Goal: Task Accomplishment & Management: Complete application form

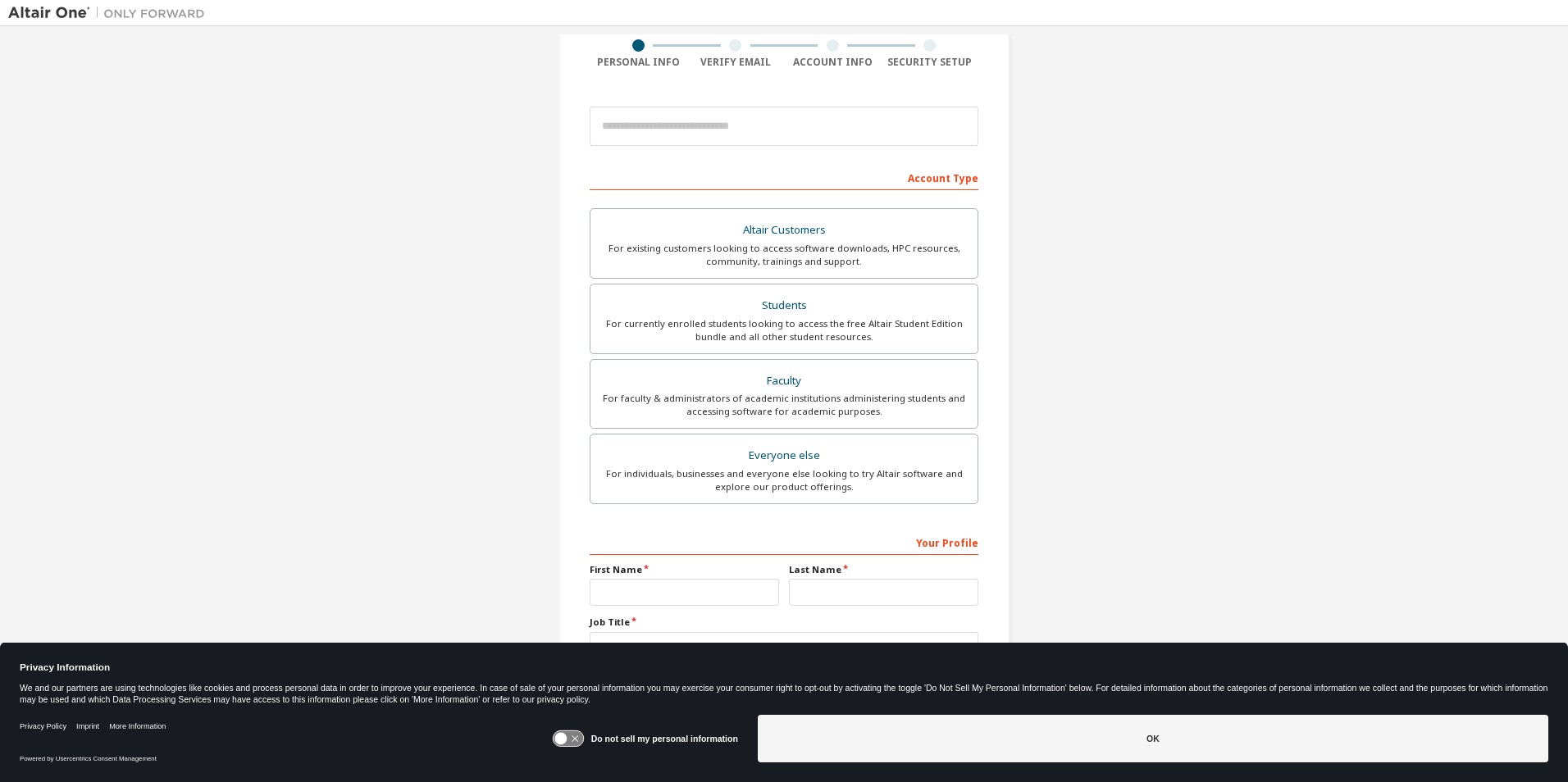
scroll to position [164, 0]
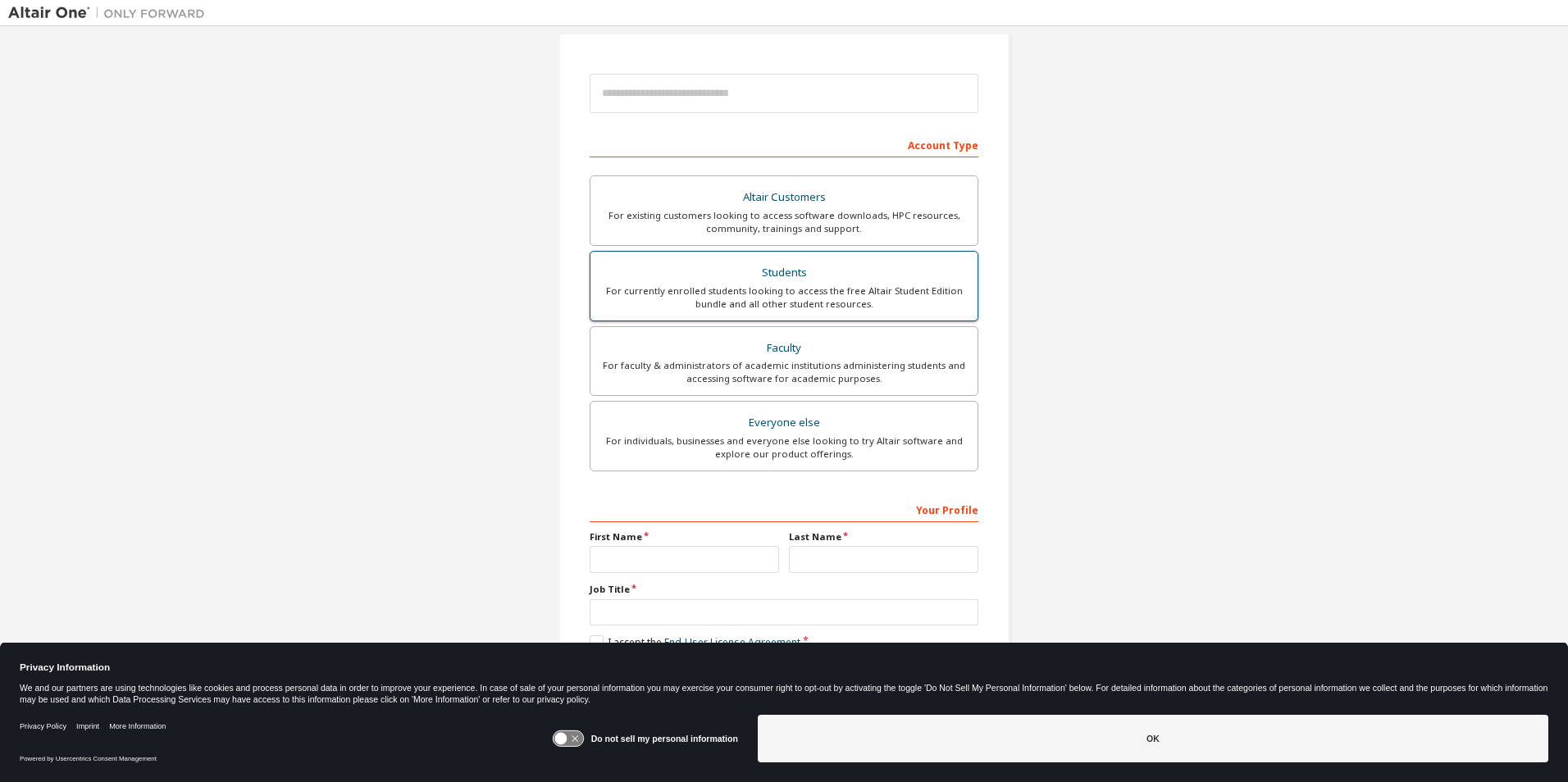
click at [783, 286] on div "For currently enrolled students looking to access the free Altair Student Editi…" at bounding box center [784, 298] width 368 height 26
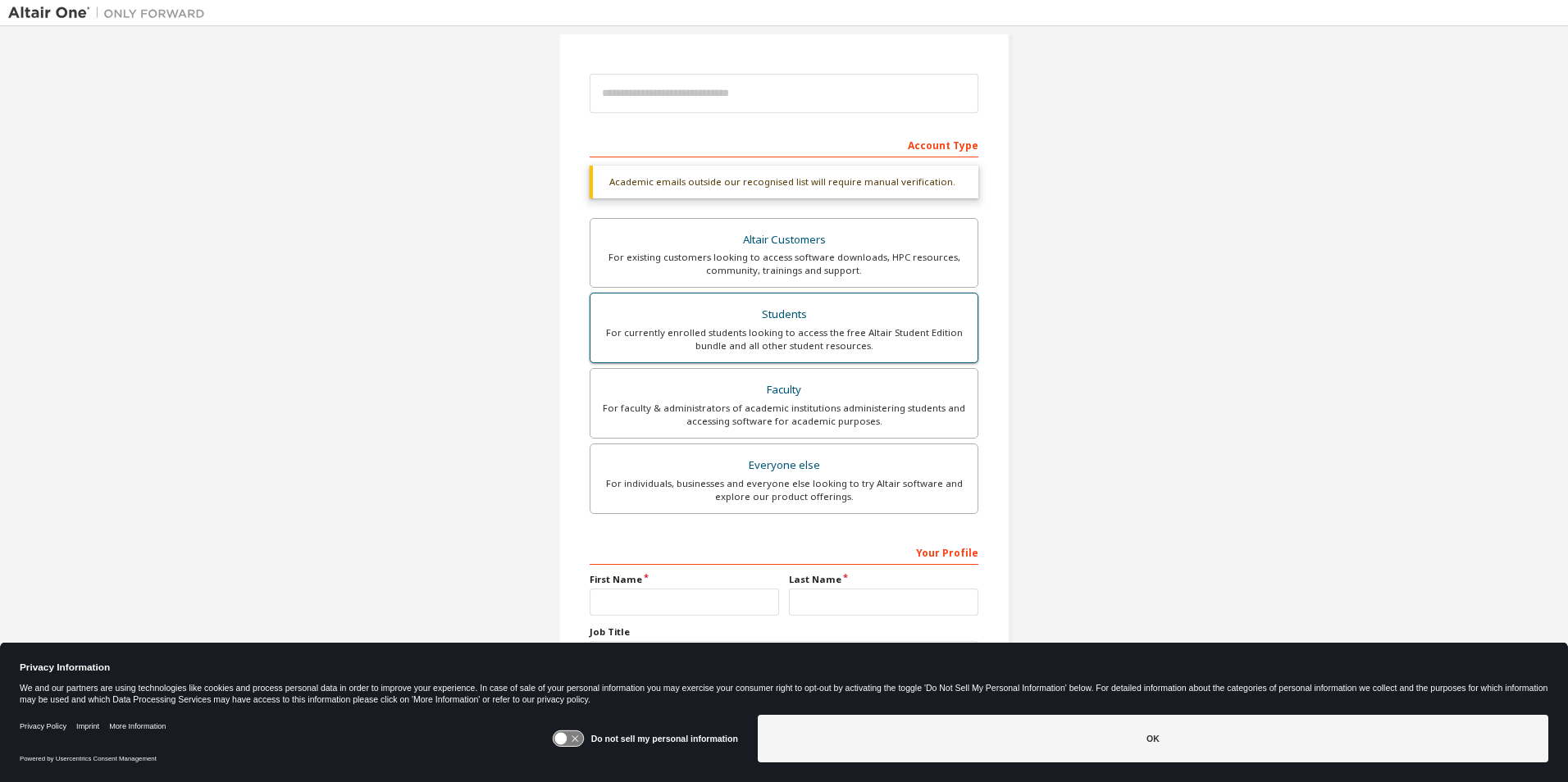
click at [772, 314] on div "Students" at bounding box center [784, 314] width 368 height 23
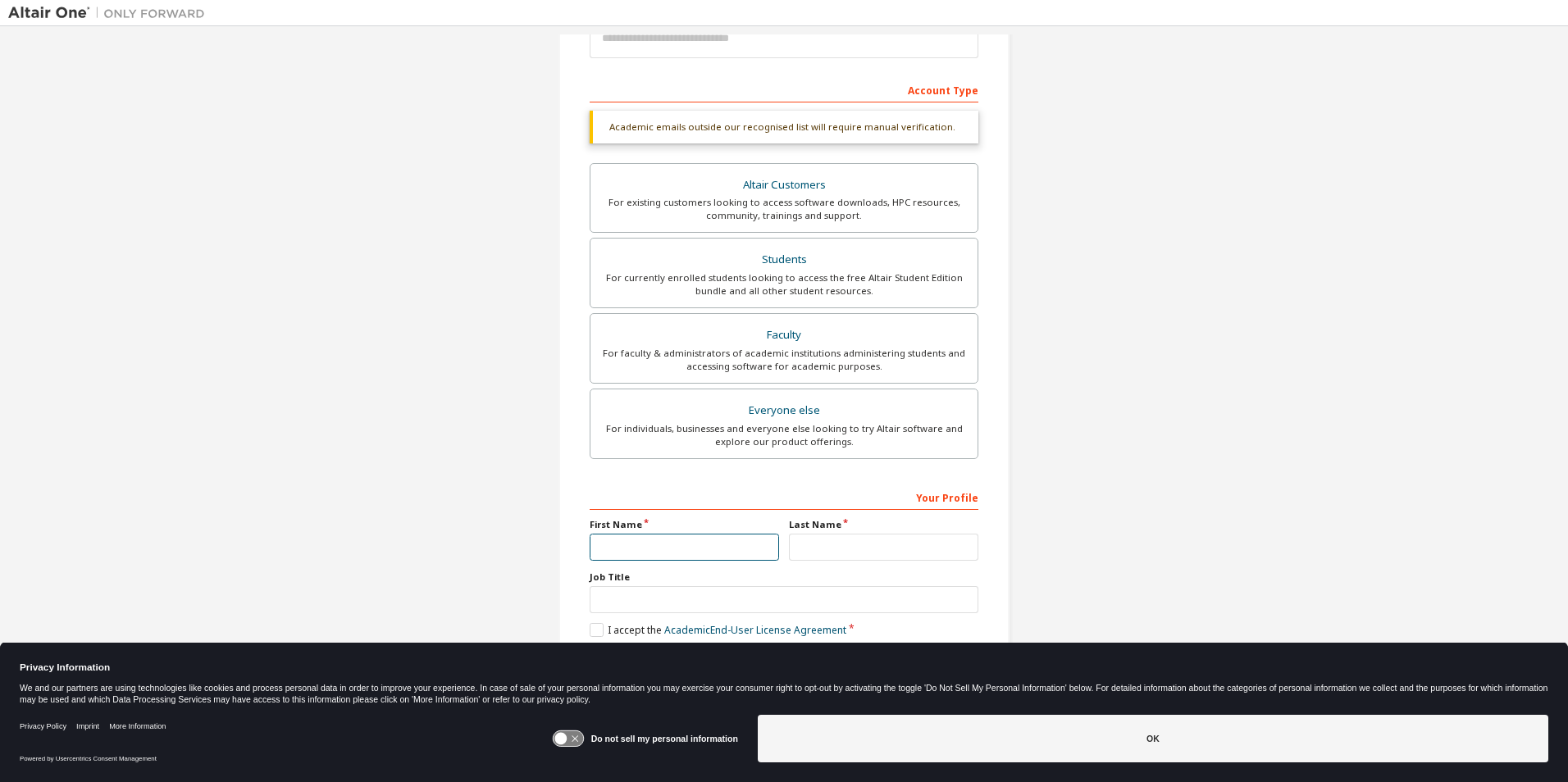
click at [672, 554] on input "text" at bounding box center [684, 547] width 190 height 27
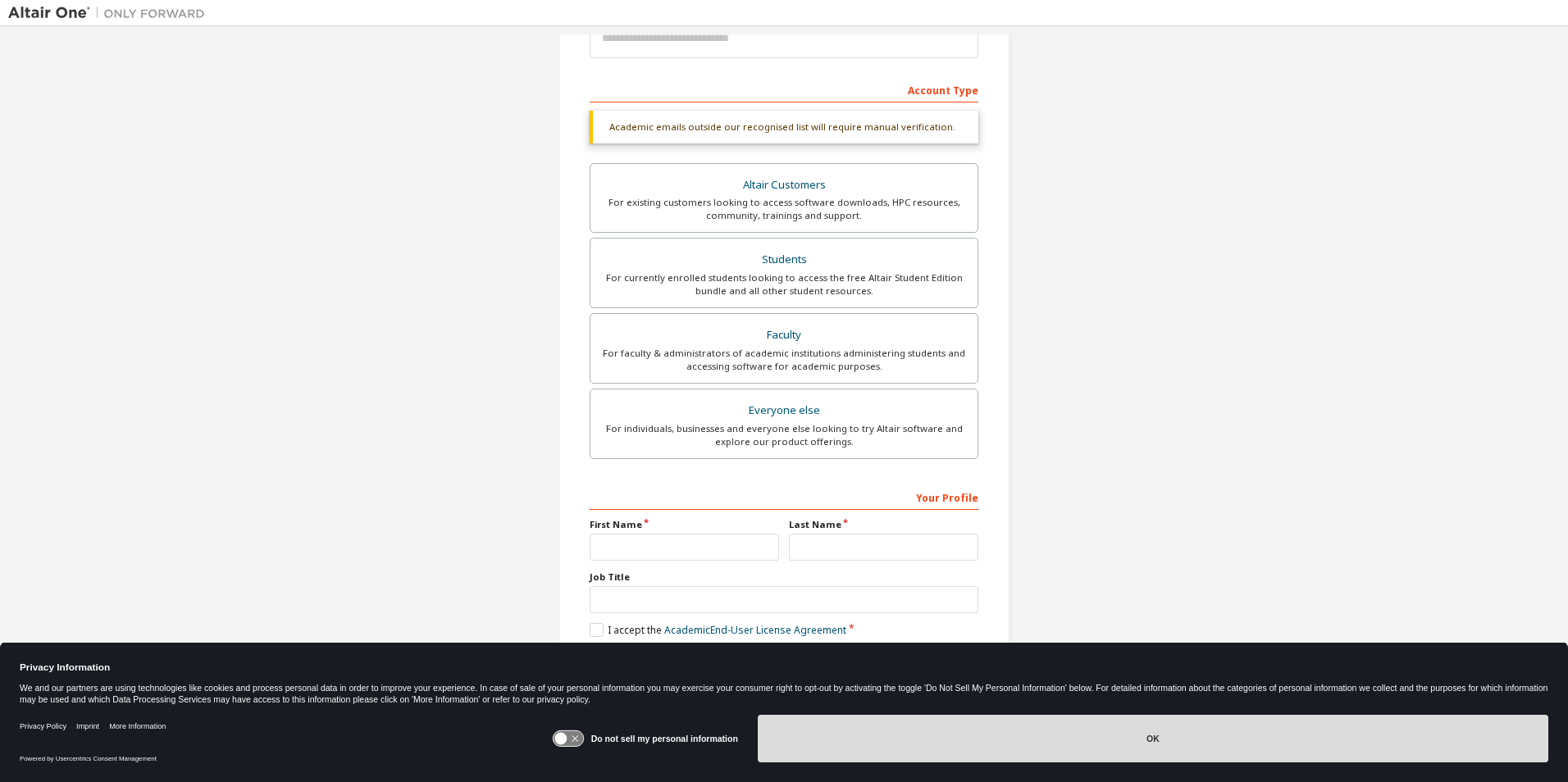
click at [1134, 746] on button "OK" at bounding box center [1152, 738] width 791 height 47
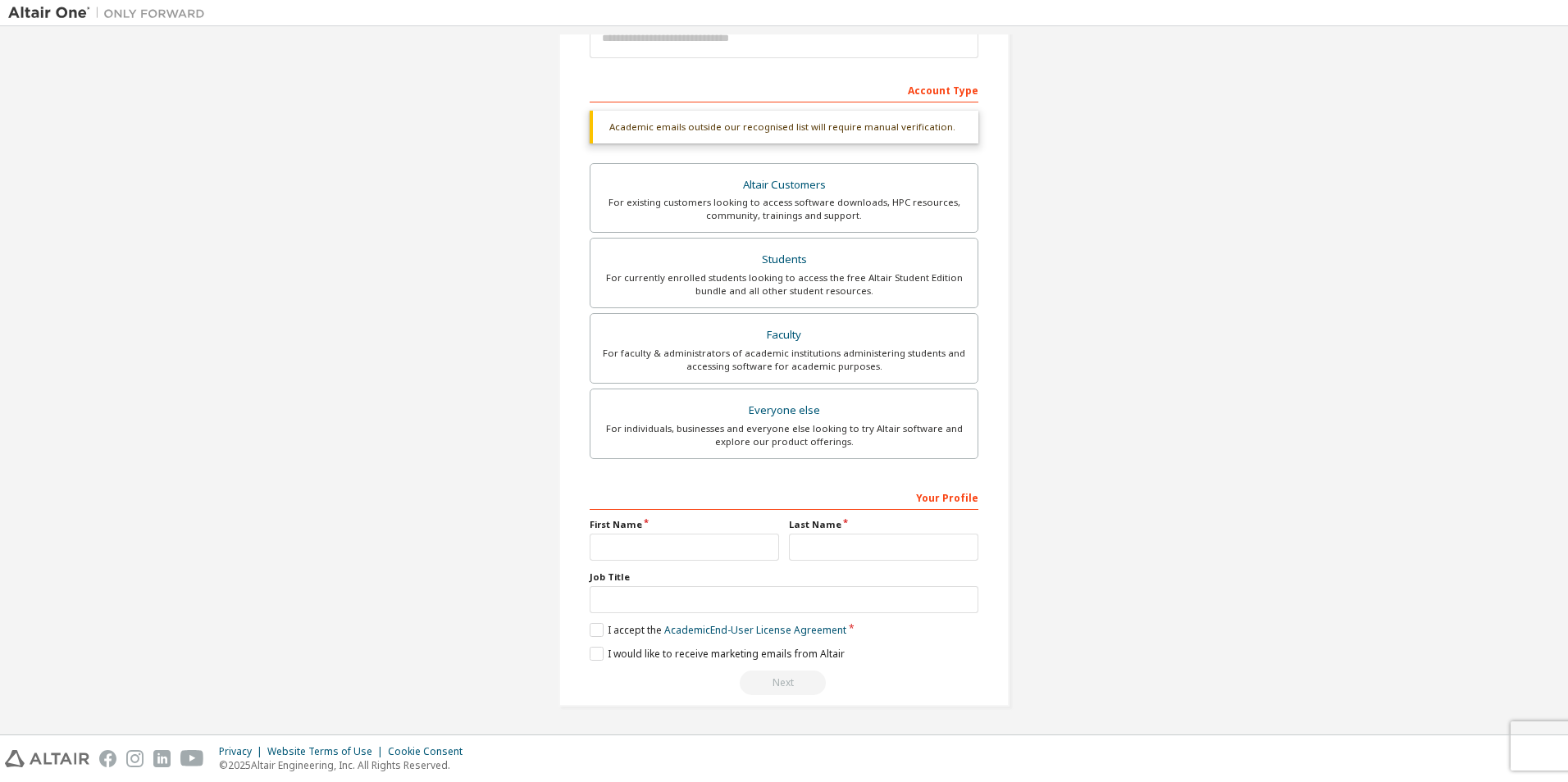
click at [603, 532] on div "First Name" at bounding box center [684, 539] width 200 height 42
click at [684, 552] on input "text" at bounding box center [684, 547] width 190 height 27
type input "*****"
type input "*******"
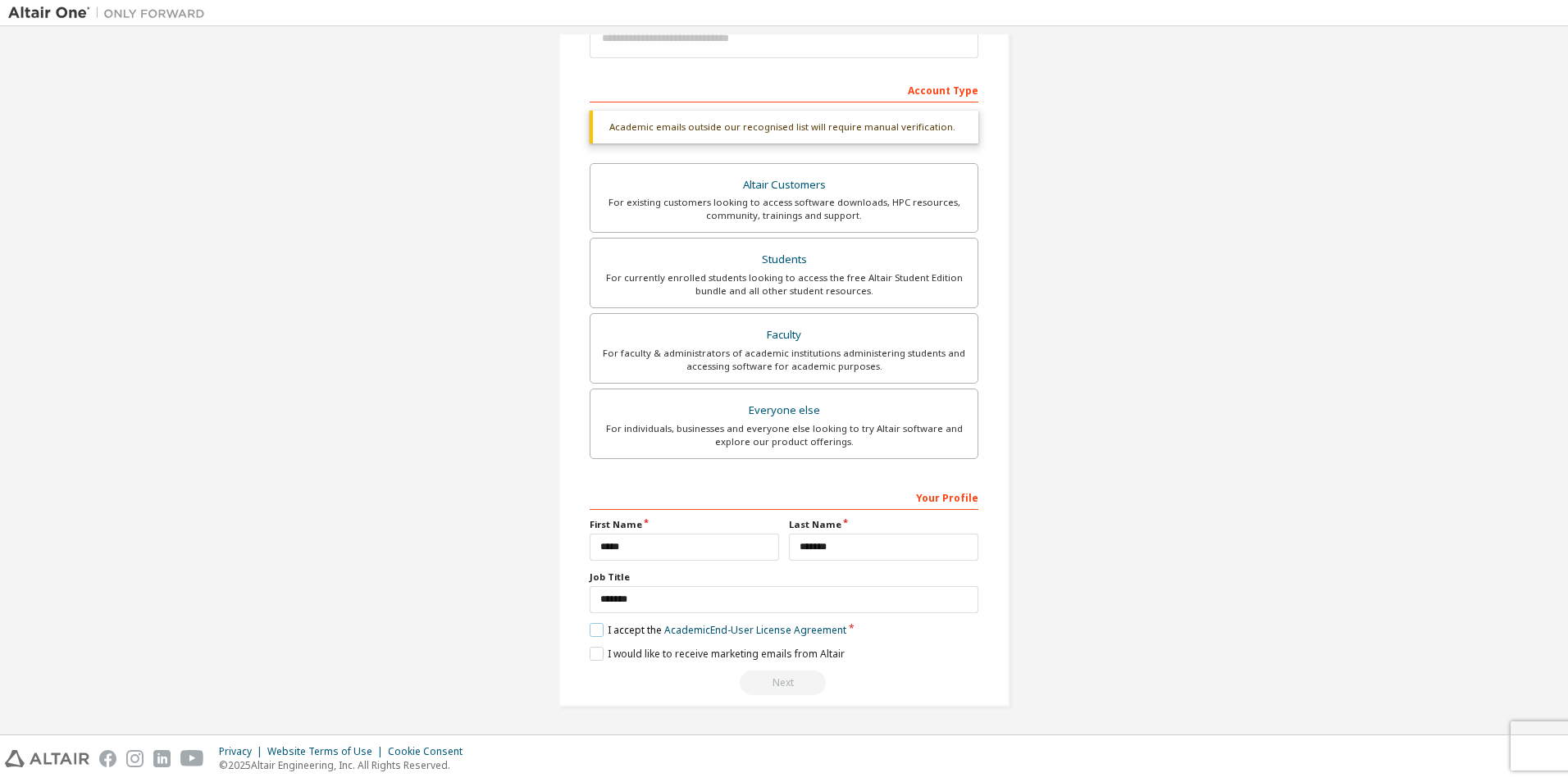
click at [589, 633] on label "I accept the Academic End-User License Agreement" at bounding box center [718, 630] width 257 height 14
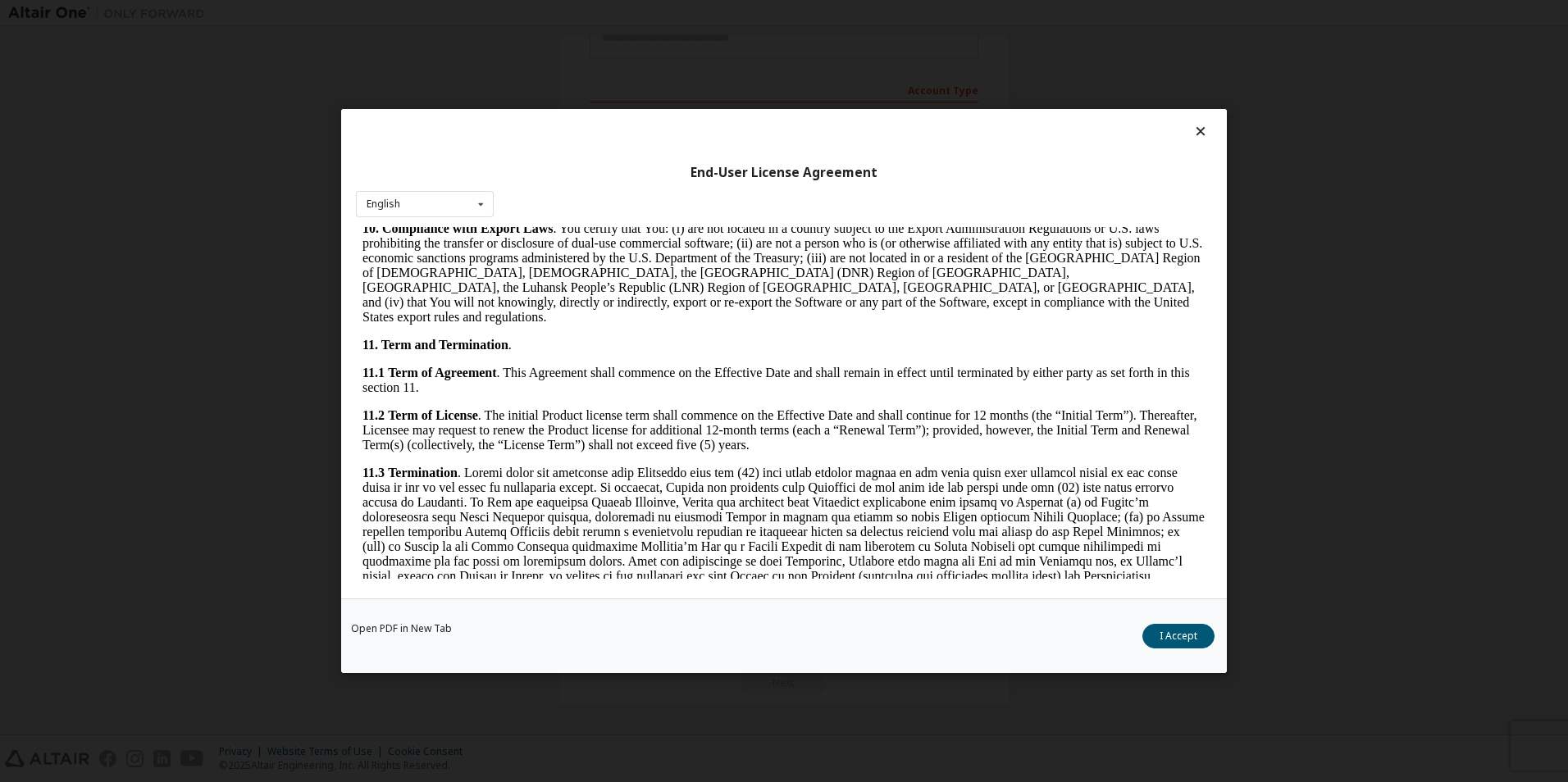
scroll to position [2589, 0]
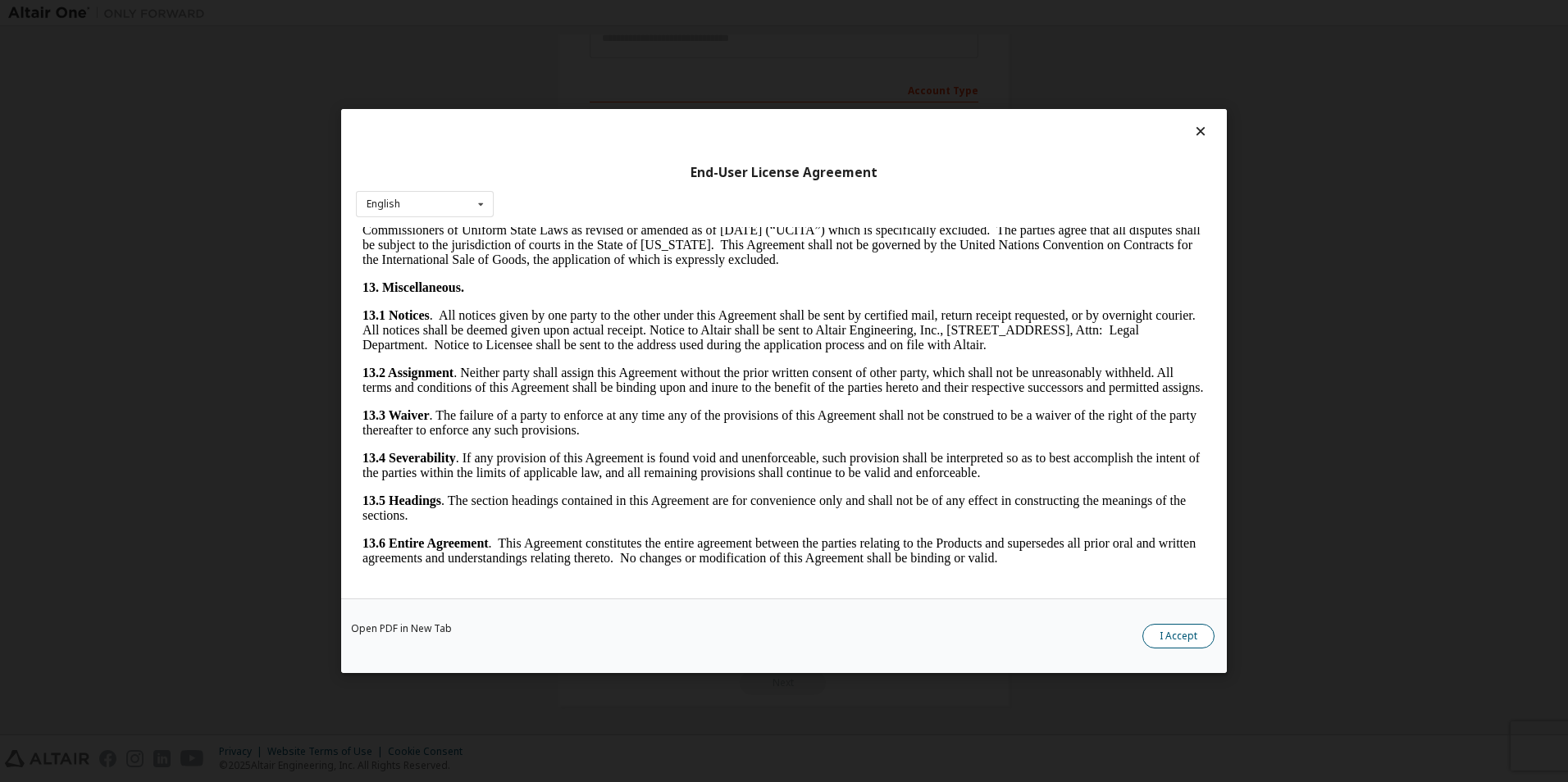
click at [1185, 640] on button "I Accept" at bounding box center [1178, 636] width 72 height 25
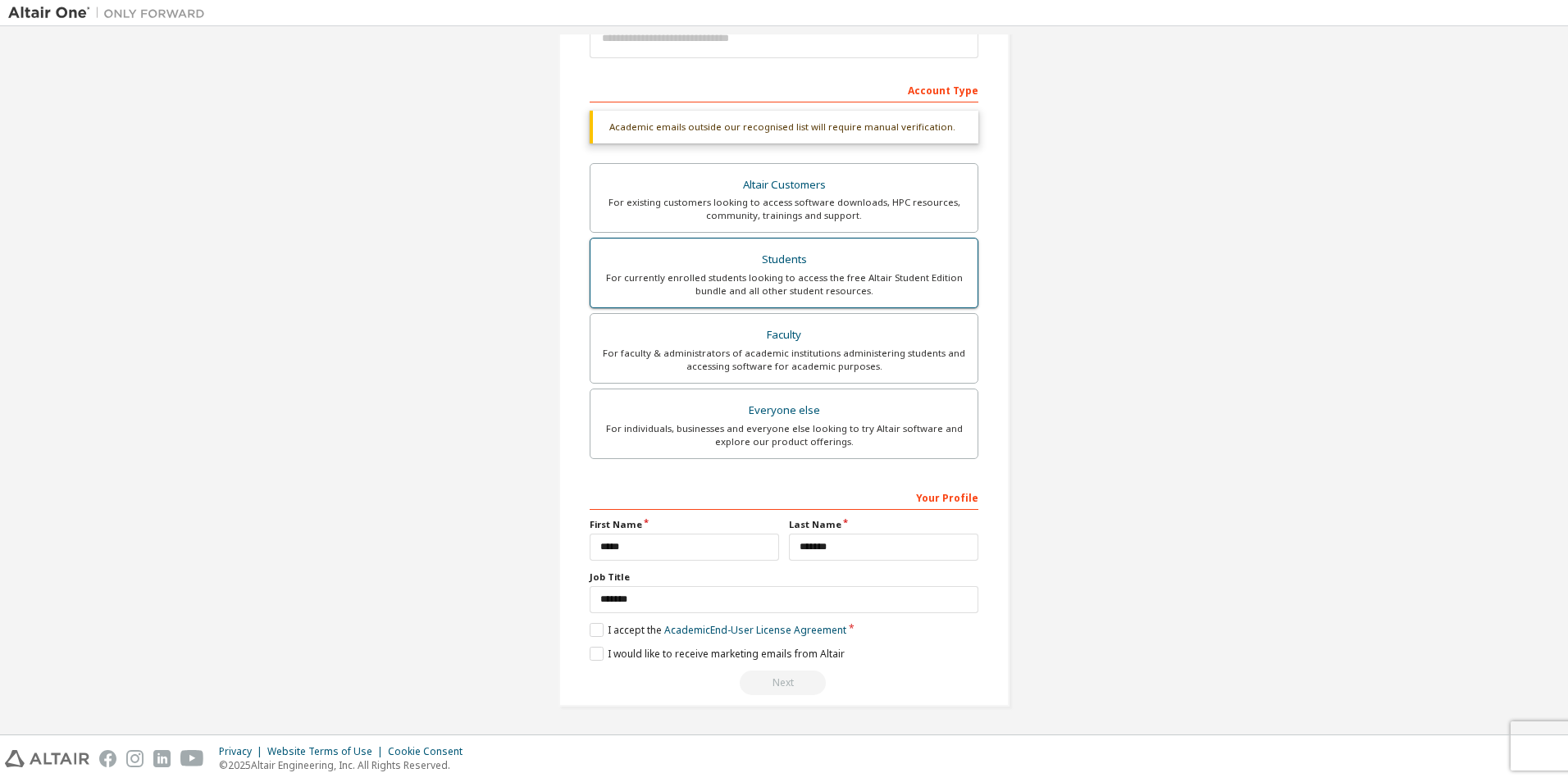
click at [796, 264] on div "Students" at bounding box center [784, 260] width 368 height 23
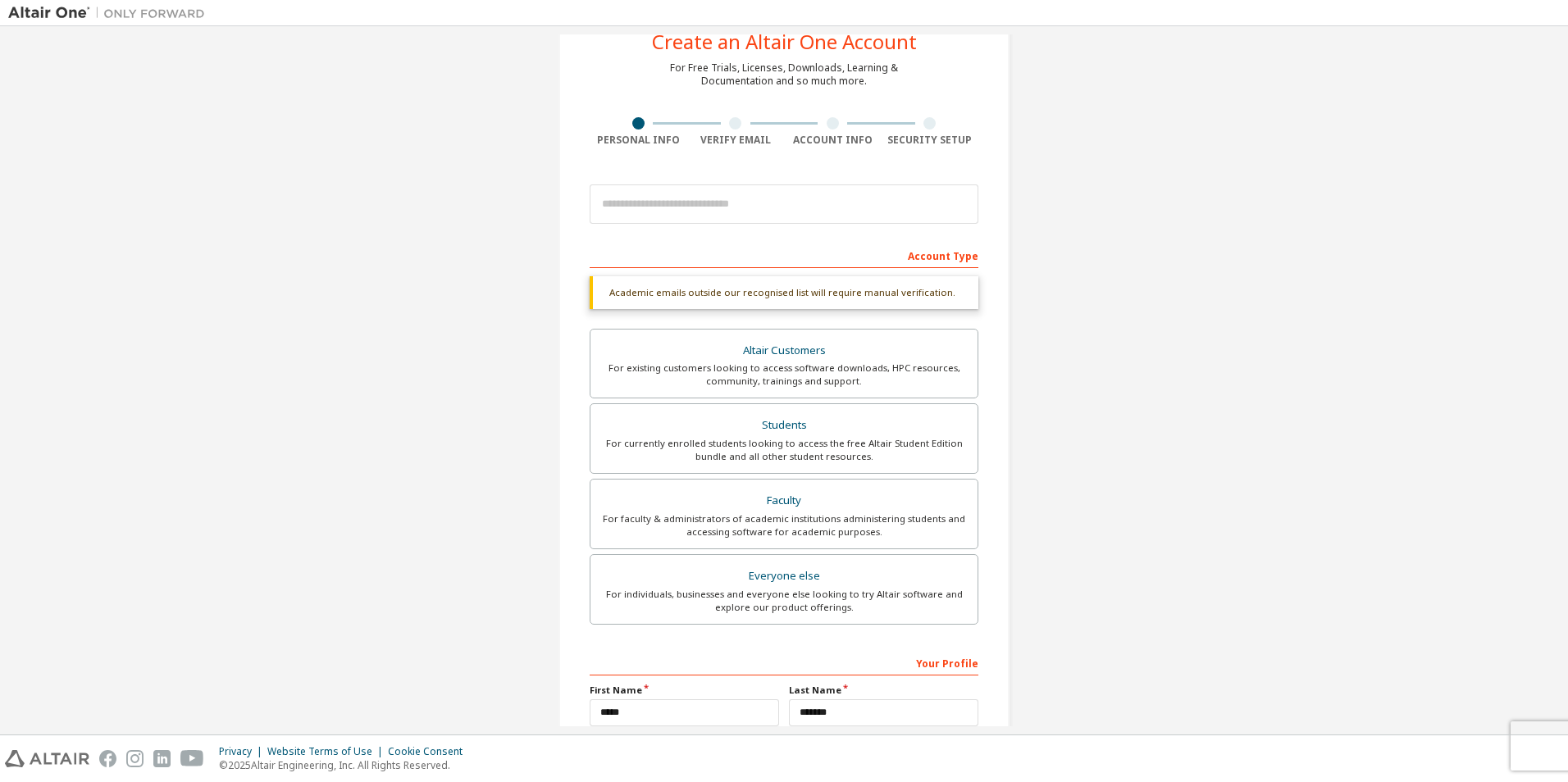
scroll to position [82, 0]
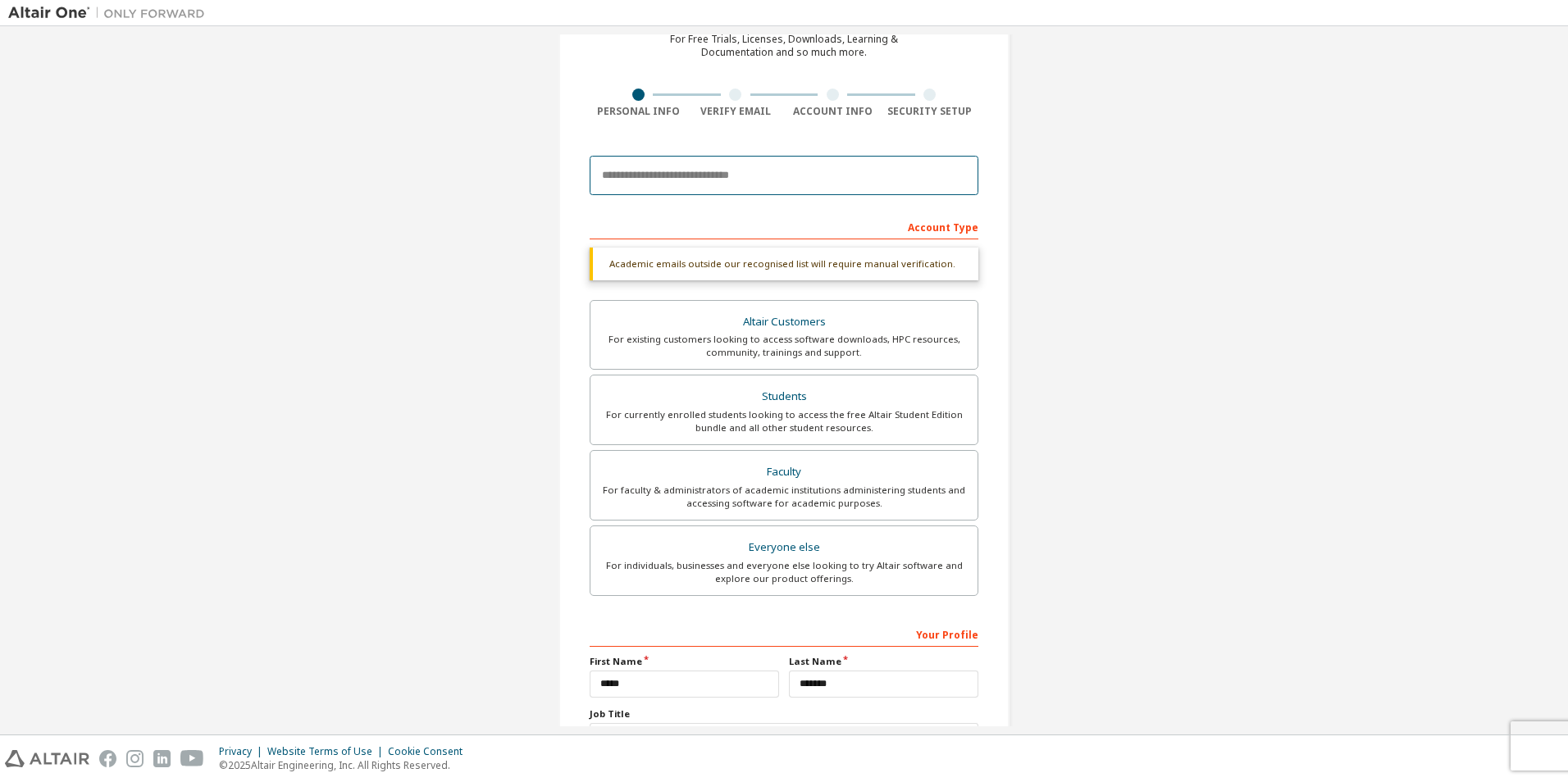
click at [725, 165] on input "email" at bounding box center [783, 175] width 388 height 40
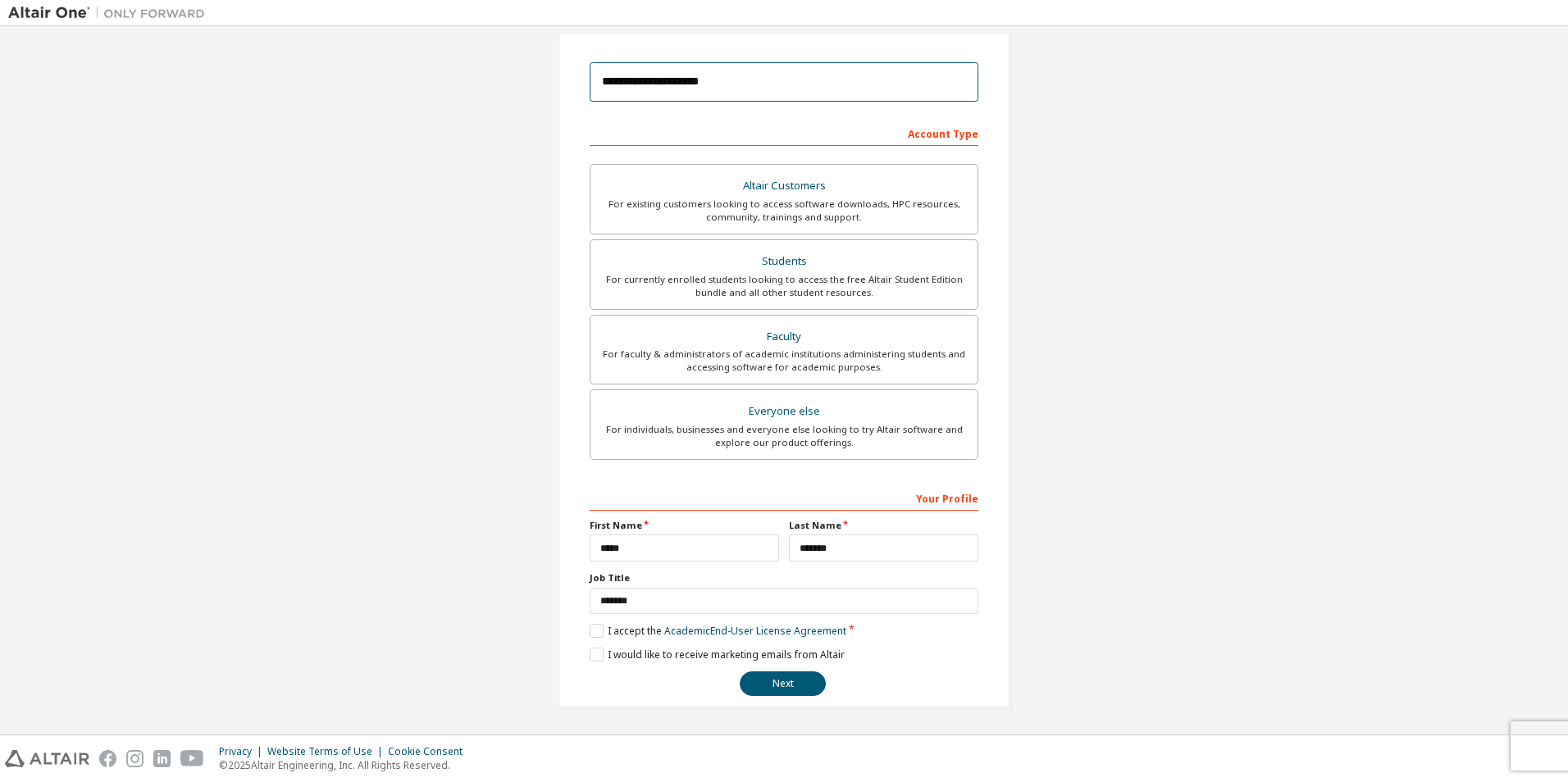
scroll to position [176, 0]
type input "**********"
click at [772, 684] on button "Next" at bounding box center [782, 683] width 86 height 25
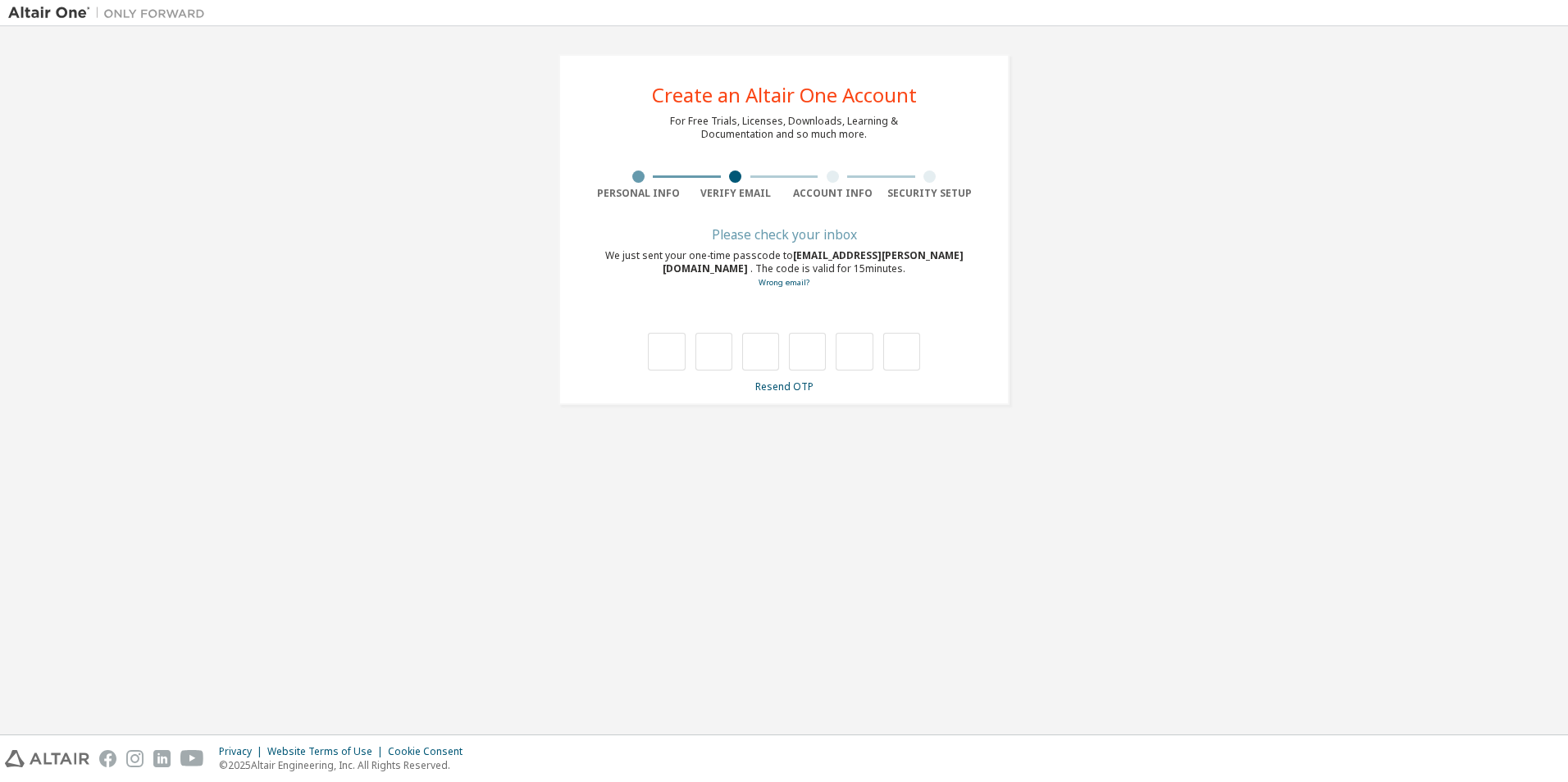
type input "*"
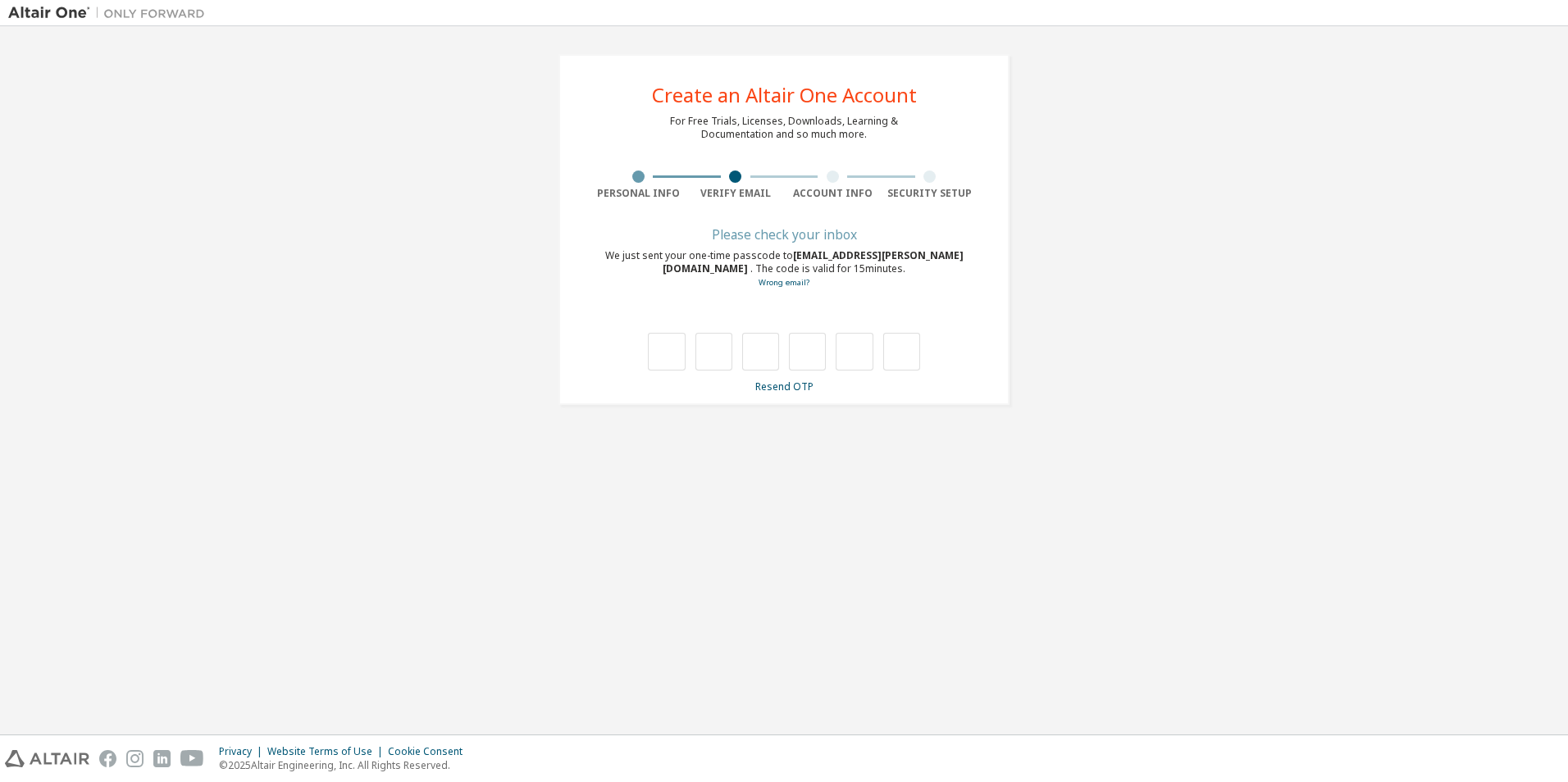
type input "*"
